Goal: Check status

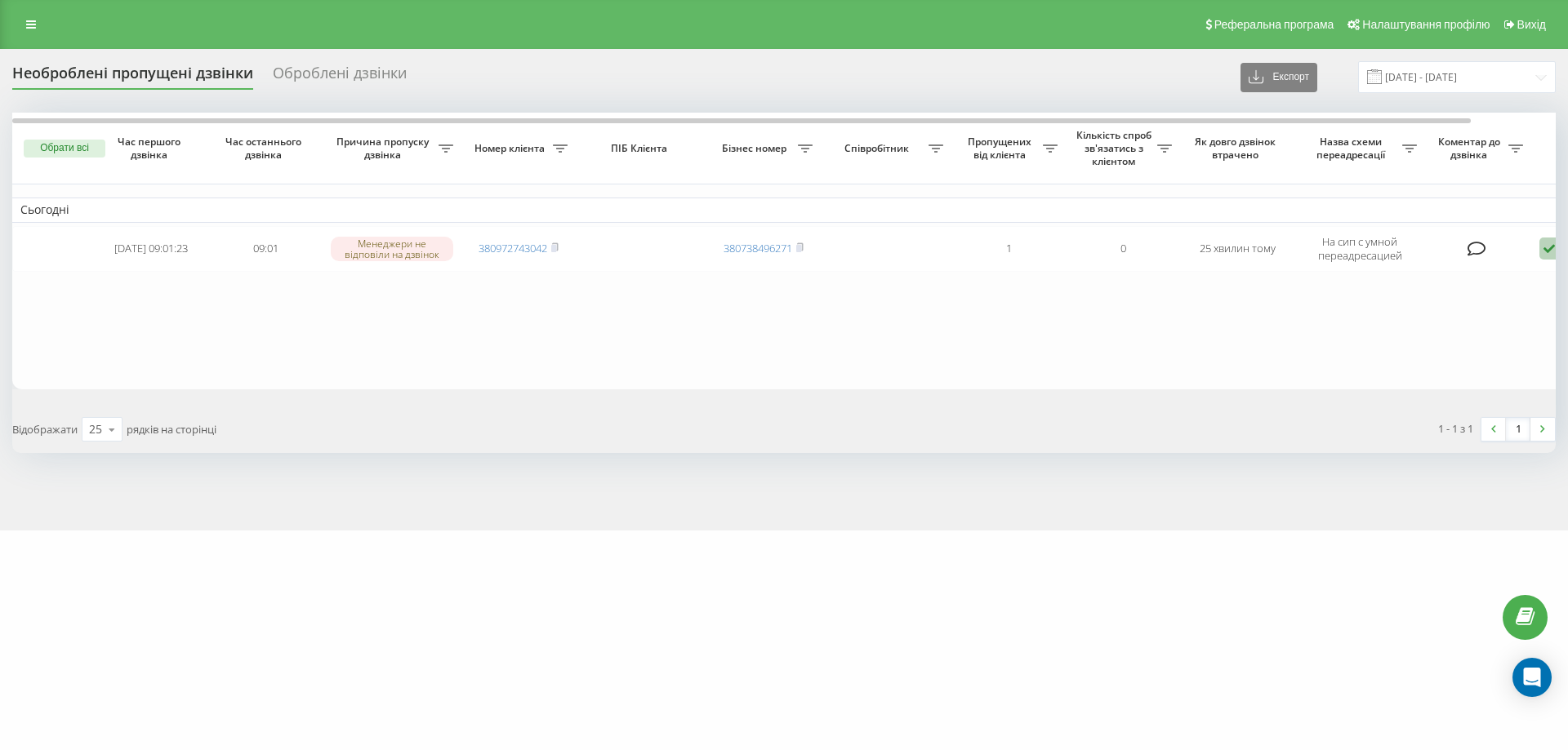
click at [1225, 579] on div "zakroot.com Проекти zakroot.com Дашборд Центр звернень Журнал дзвінків Журнал д…" at bounding box center [784, 375] width 1568 height 750
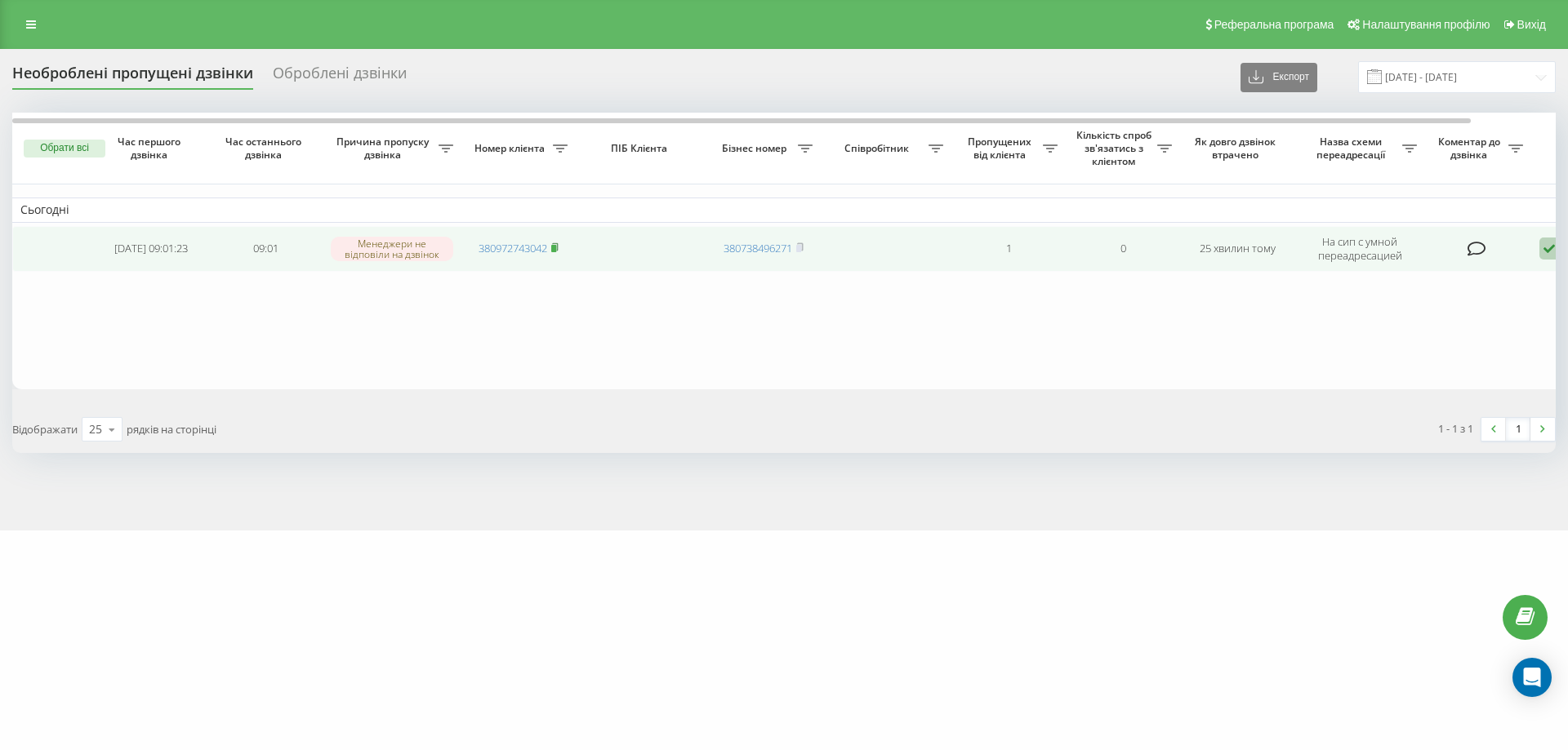
click at [554, 249] on rect at bounding box center [554, 248] width 5 height 7
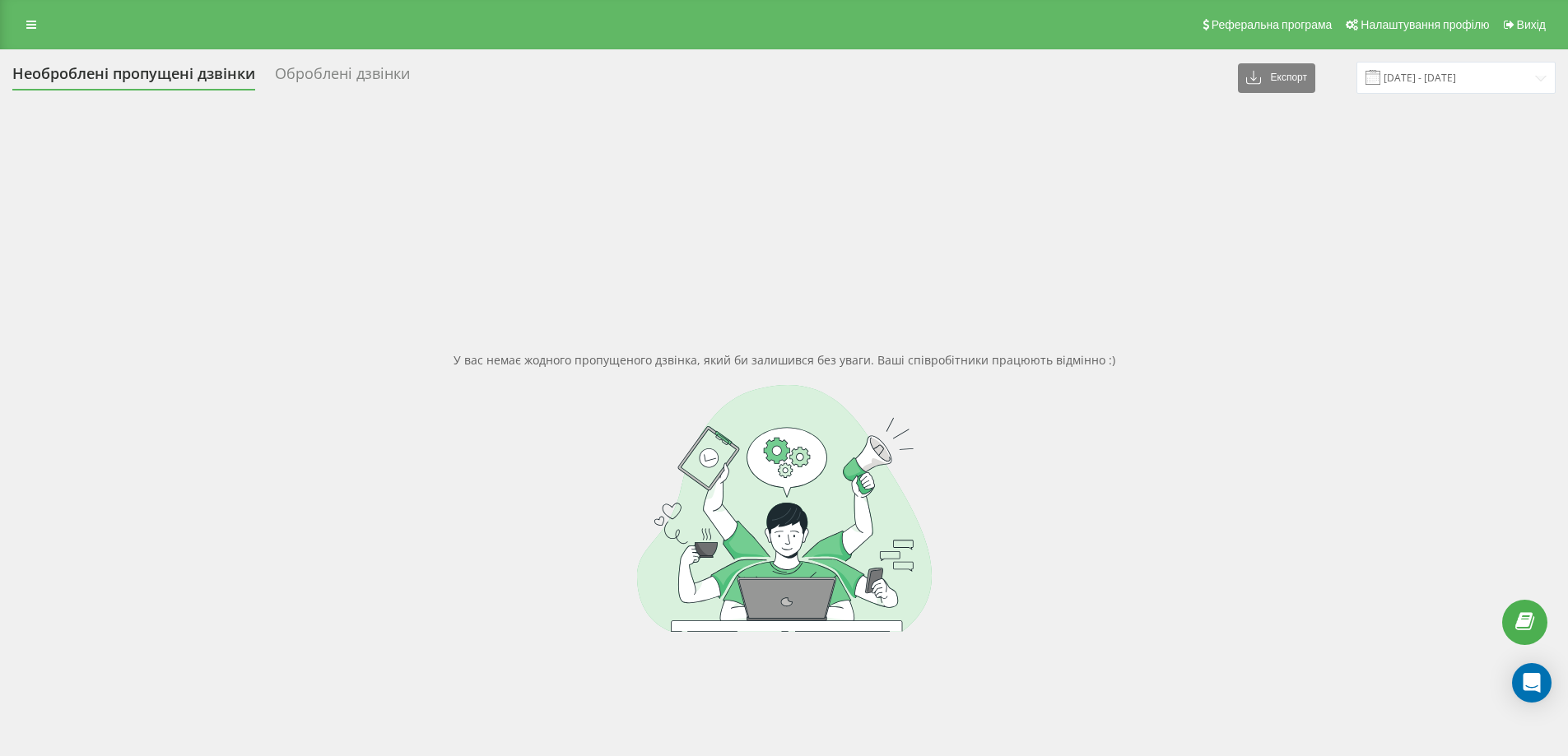
drag, startPoint x: 1232, startPoint y: 556, endPoint x: 1263, endPoint y: 557, distance: 31.0
click at [1232, 556] on div at bounding box center [784, 509] width 1543 height 247
